Goal: Task Accomplishment & Management: Use online tool/utility

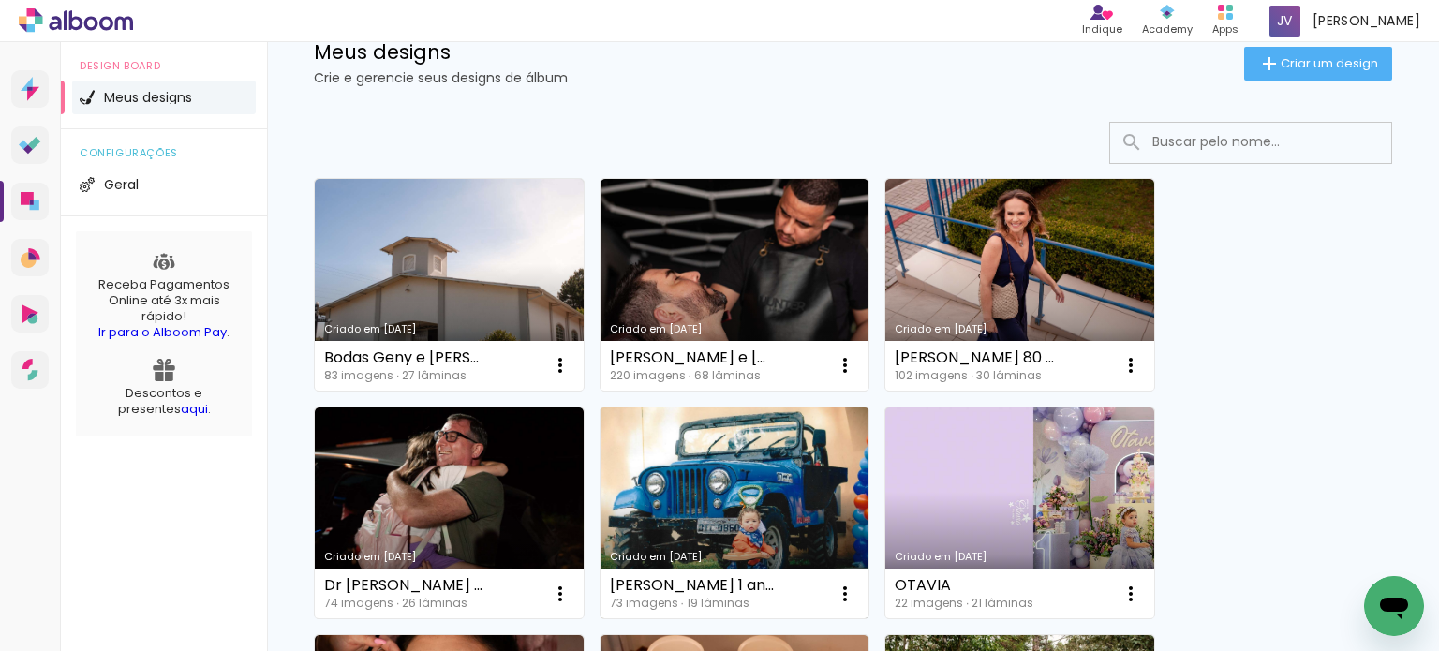
scroll to position [94, 0]
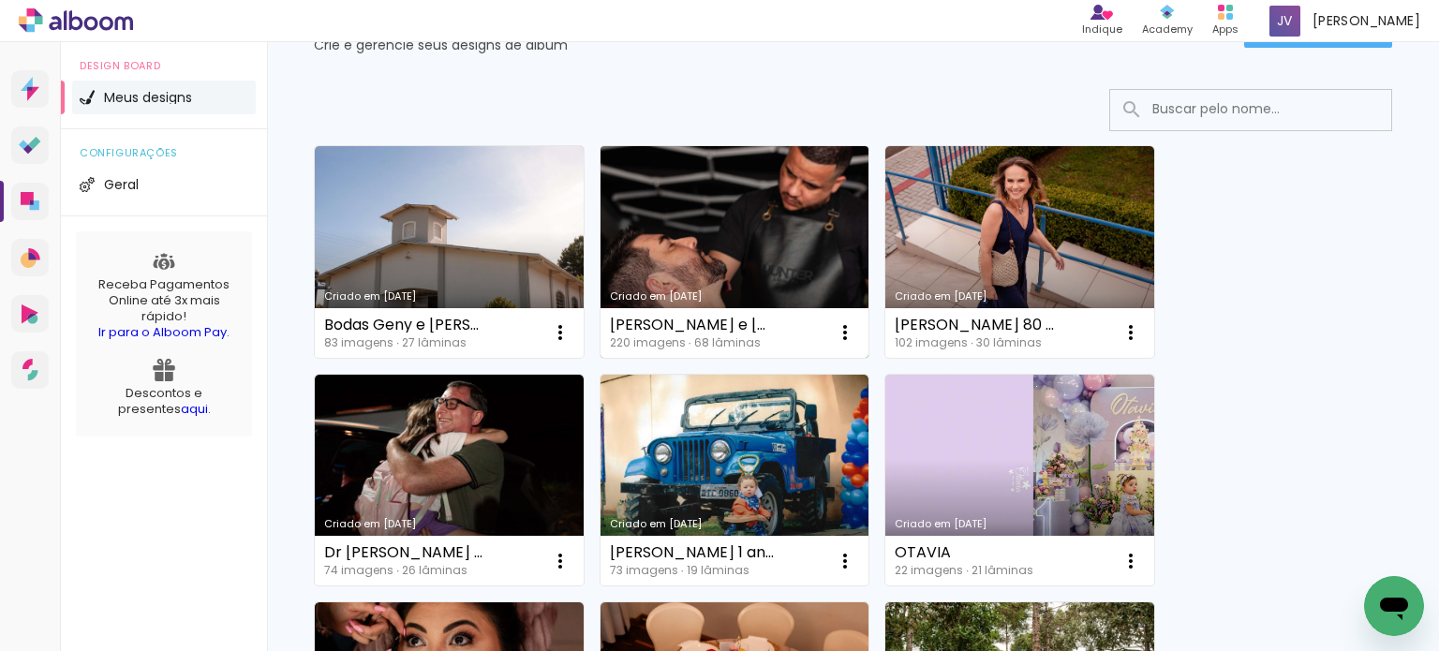
click at [765, 226] on link "Criado em [DATE]" at bounding box center [735, 252] width 269 height 212
